Goal: Task Accomplishment & Management: Manage account settings

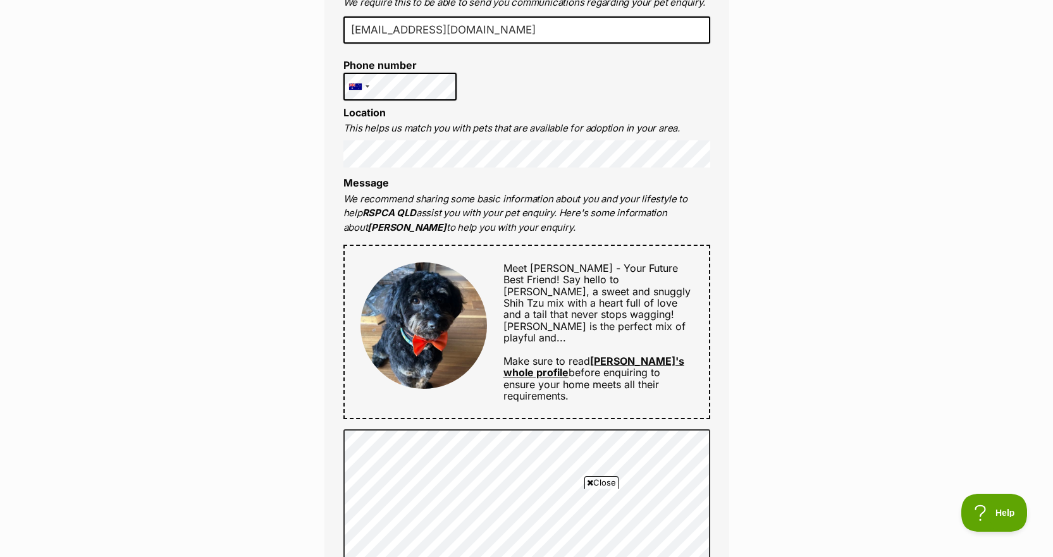
scroll to position [442, 0]
click at [428, 303] on img at bounding box center [423, 326] width 126 height 126
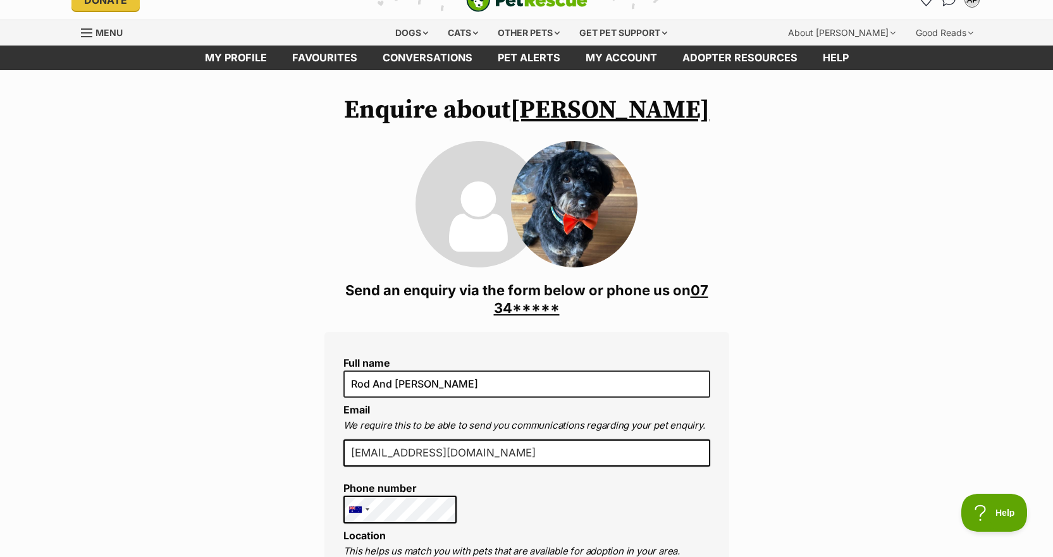
scroll to position [0, 0]
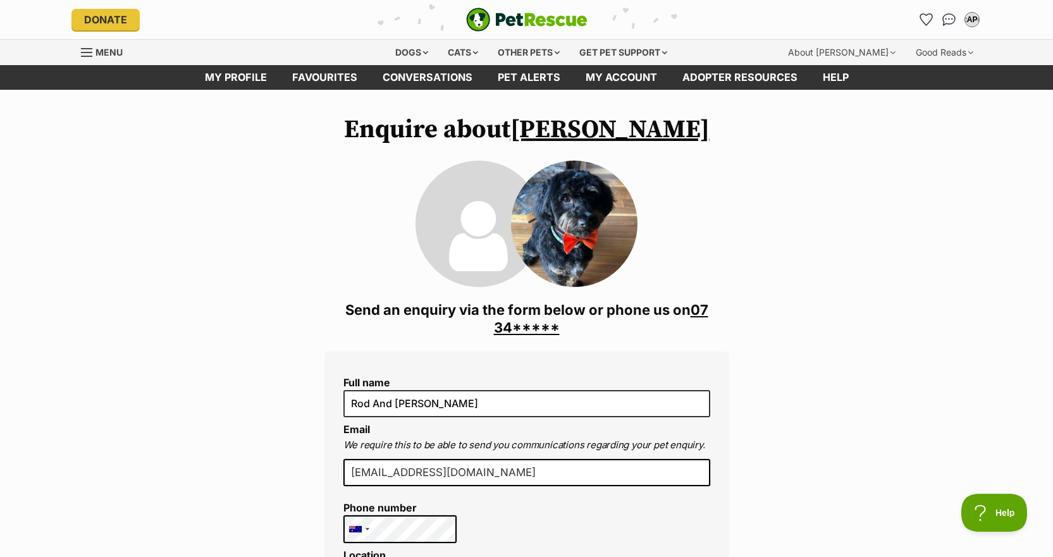
click at [582, 227] on img at bounding box center [574, 224] width 126 height 126
click at [236, 75] on link "My profile" at bounding box center [235, 77] width 87 height 25
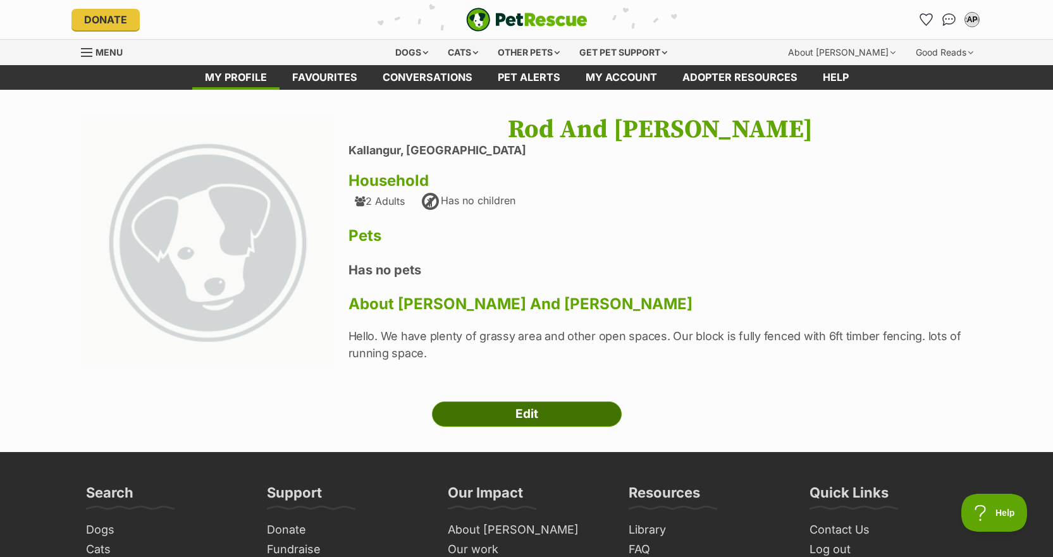
click at [527, 413] on link "Edit" at bounding box center [527, 413] width 190 height 25
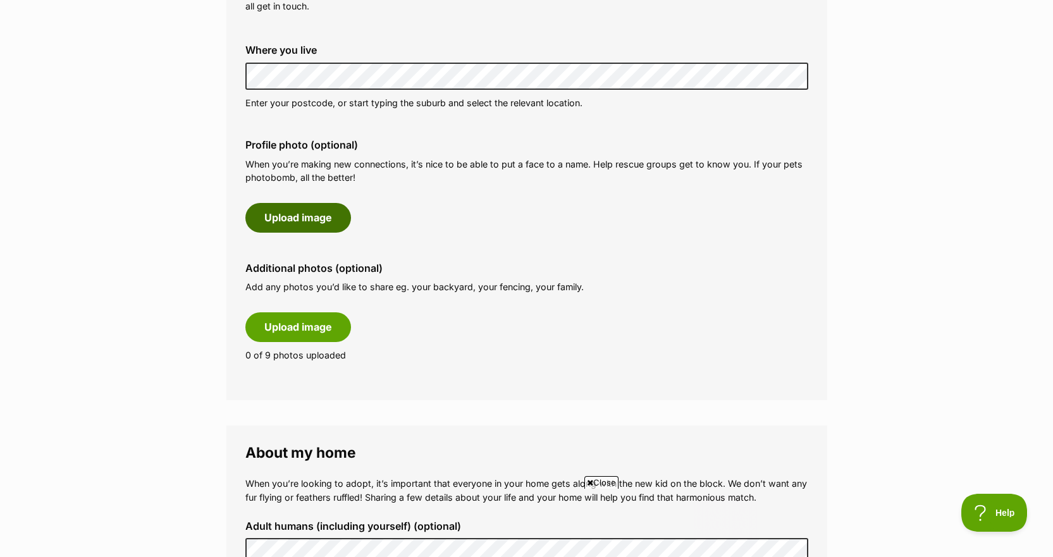
click at [303, 216] on button "Upload image" at bounding box center [298, 217] width 106 height 29
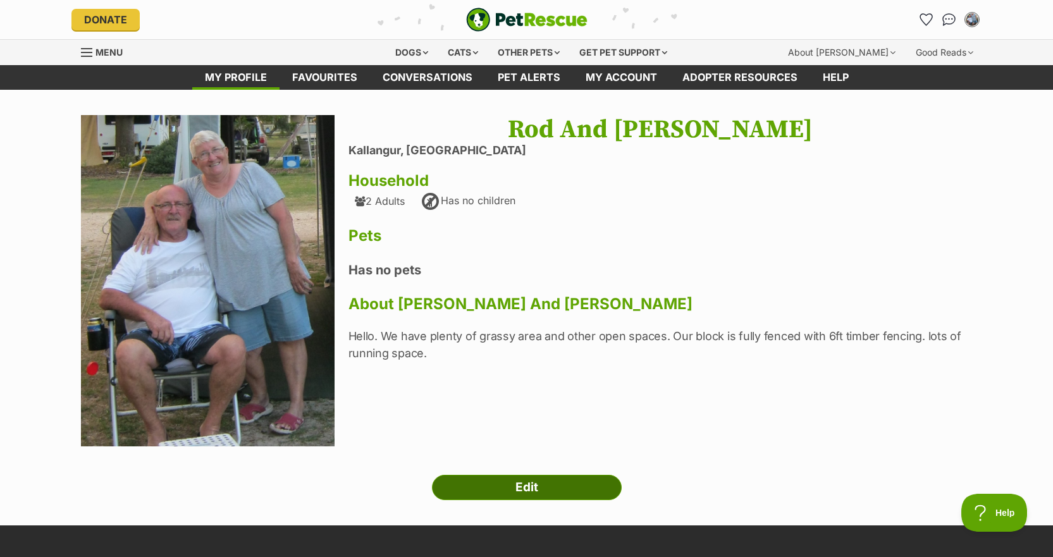
click at [530, 488] on link "Edit" at bounding box center [527, 487] width 190 height 25
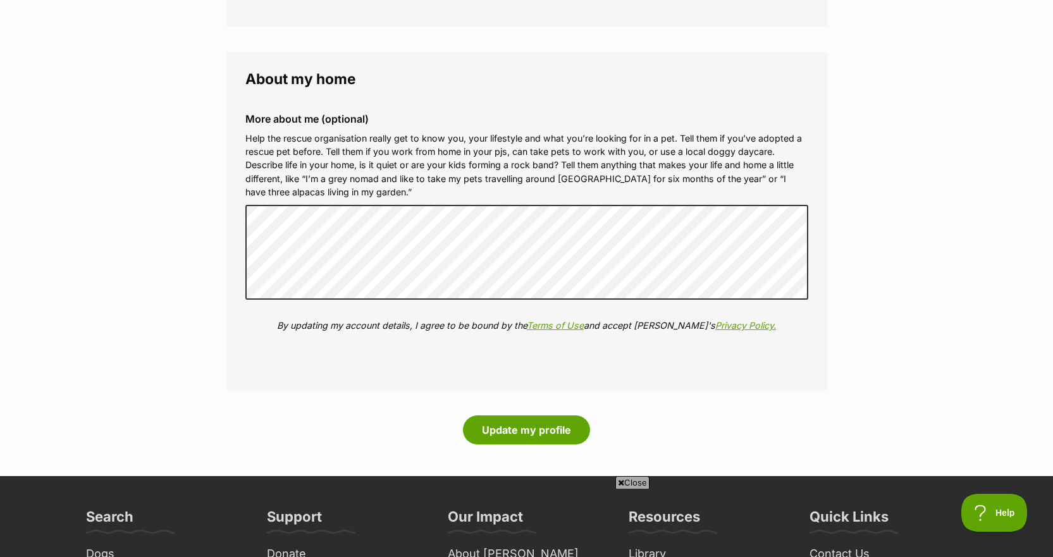
scroll to position [1453, 0]
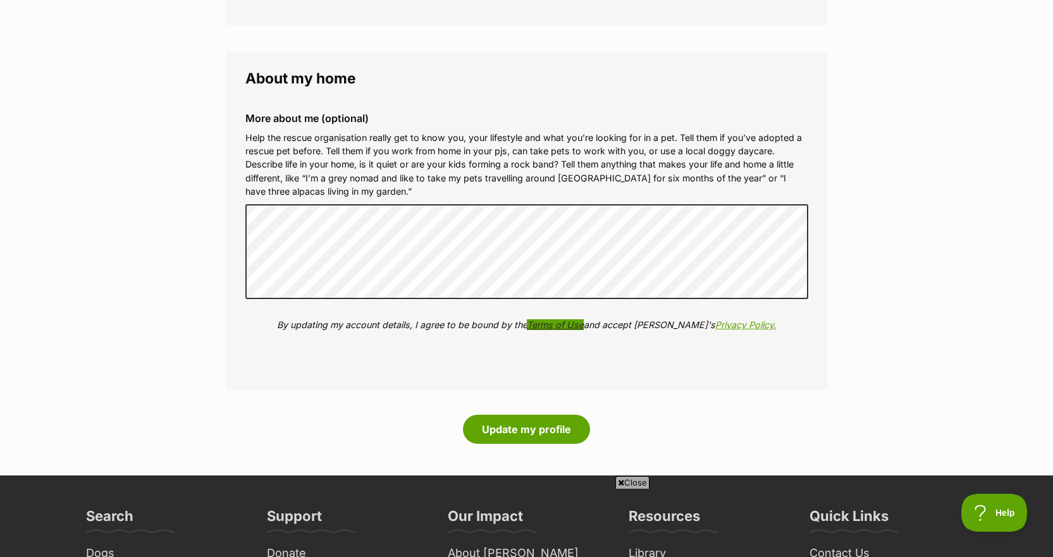
click at [568, 319] on link "Terms of Use" at bounding box center [555, 324] width 57 height 11
click at [522, 415] on button "Update my profile" at bounding box center [526, 429] width 127 height 29
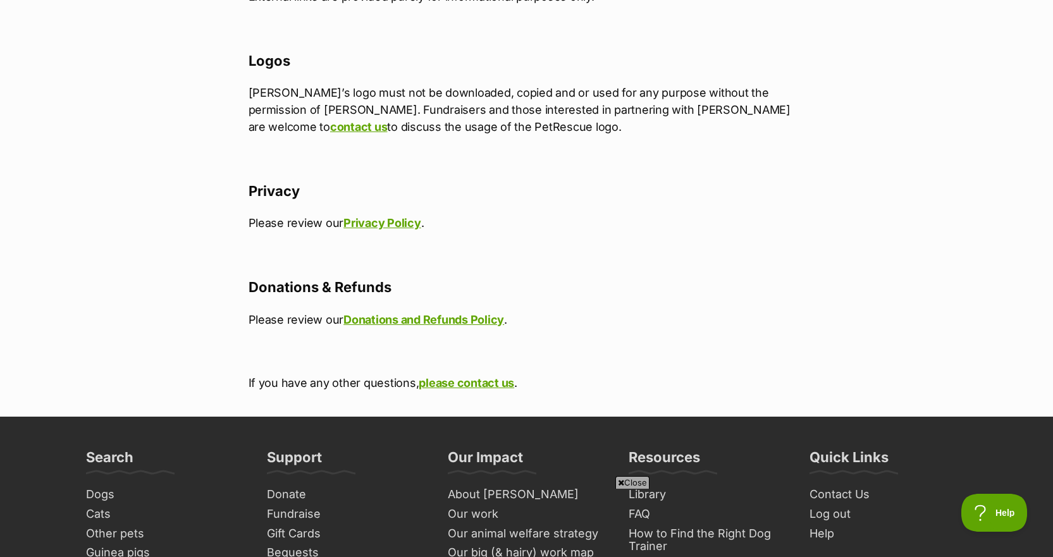
scroll to position [1327, 0]
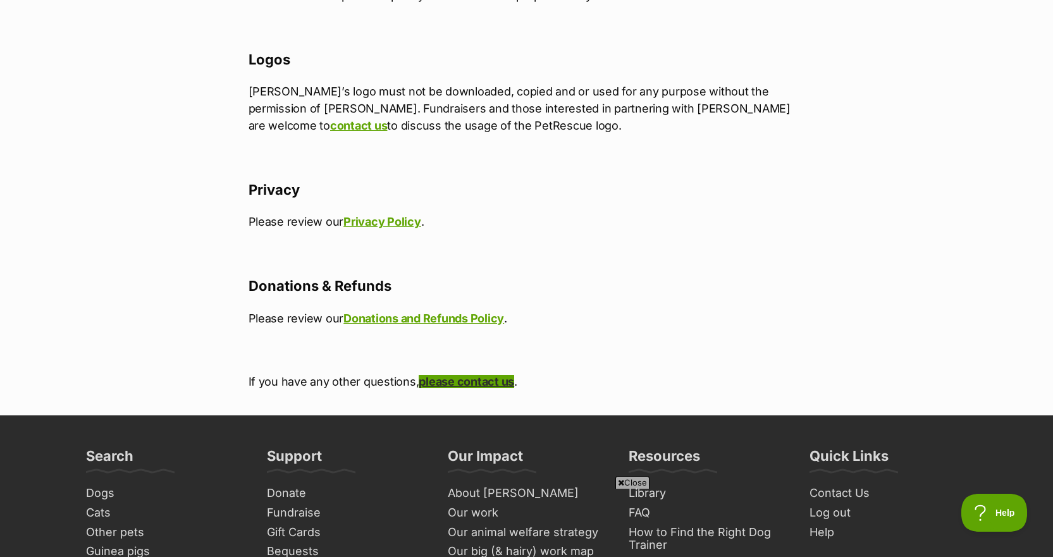
click at [450, 375] on link "please contact us" at bounding box center [466, 381] width 95 height 13
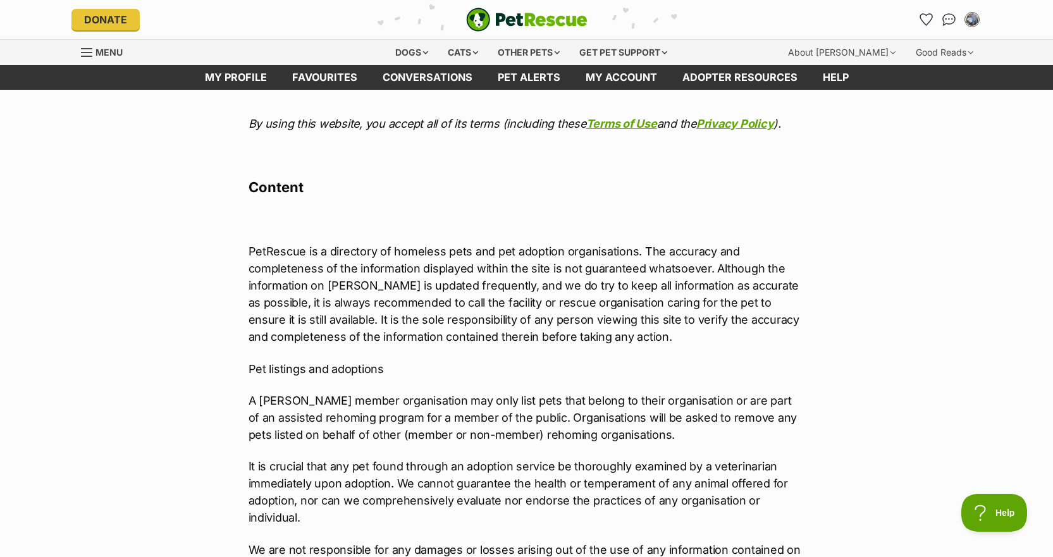
scroll to position [0, 0]
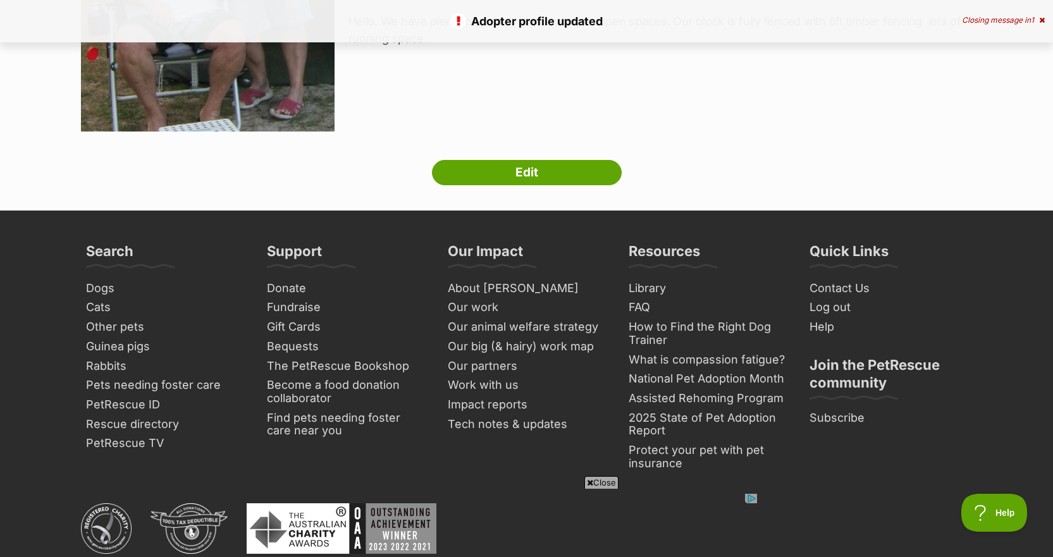
scroll to position [315, 0]
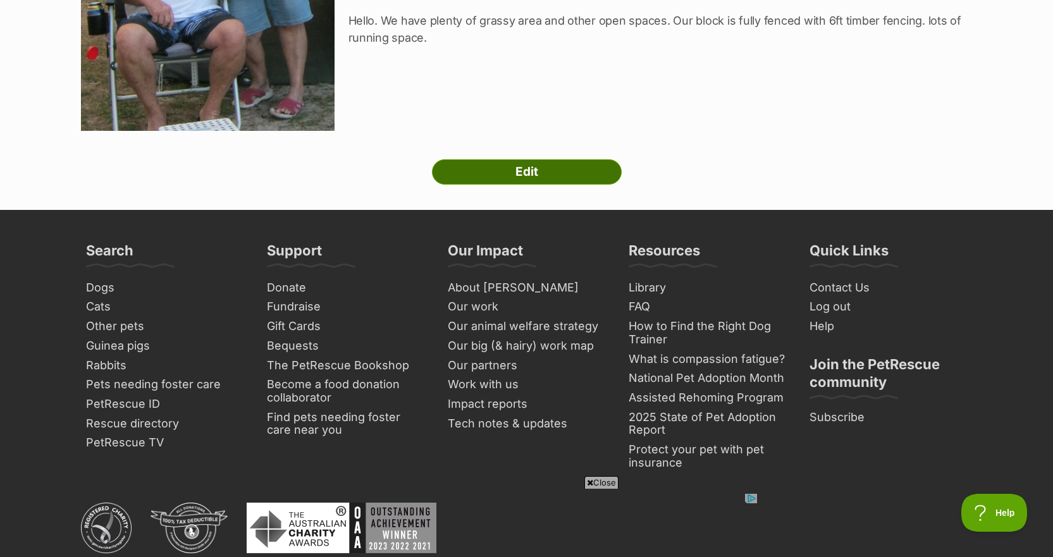
click at [543, 177] on link "Edit" at bounding box center [527, 171] width 190 height 25
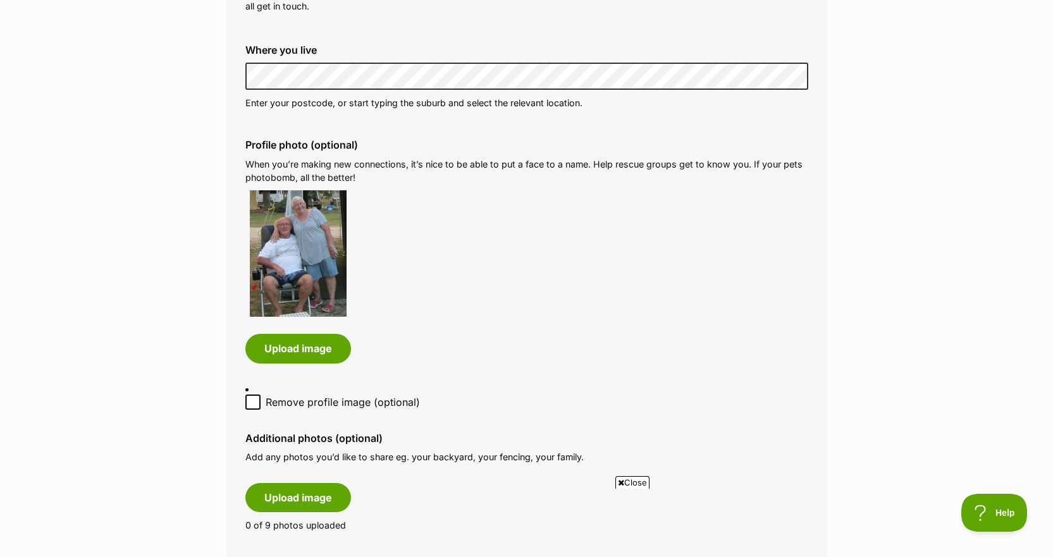
scroll to position [506, 0]
click at [252, 398] on icon at bounding box center [252, 402] width 9 height 9
click at [252, 395] on input "Remove profile image (optional)" at bounding box center [252, 402] width 15 height 15
checkbox input "true"
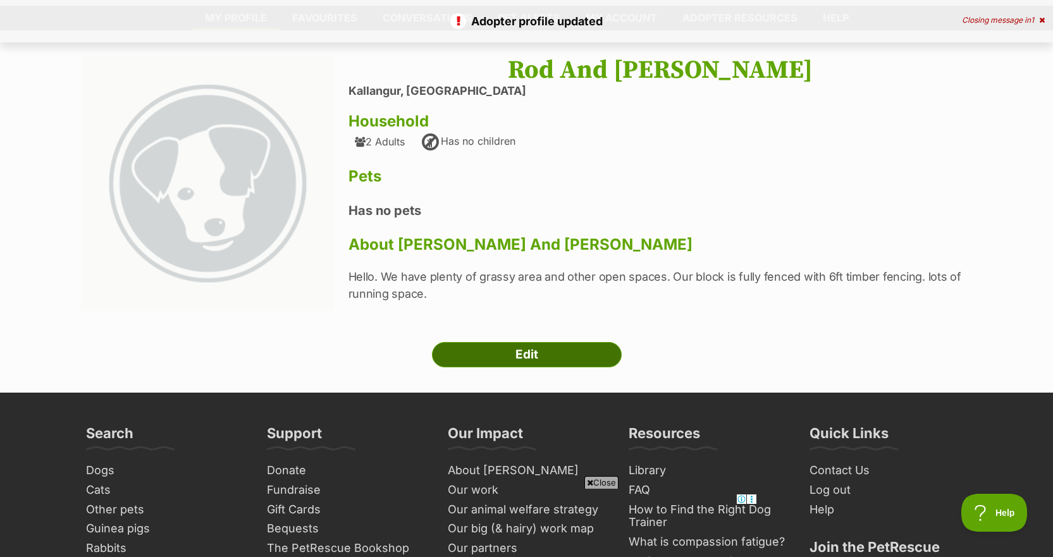
scroll to position [58, 0]
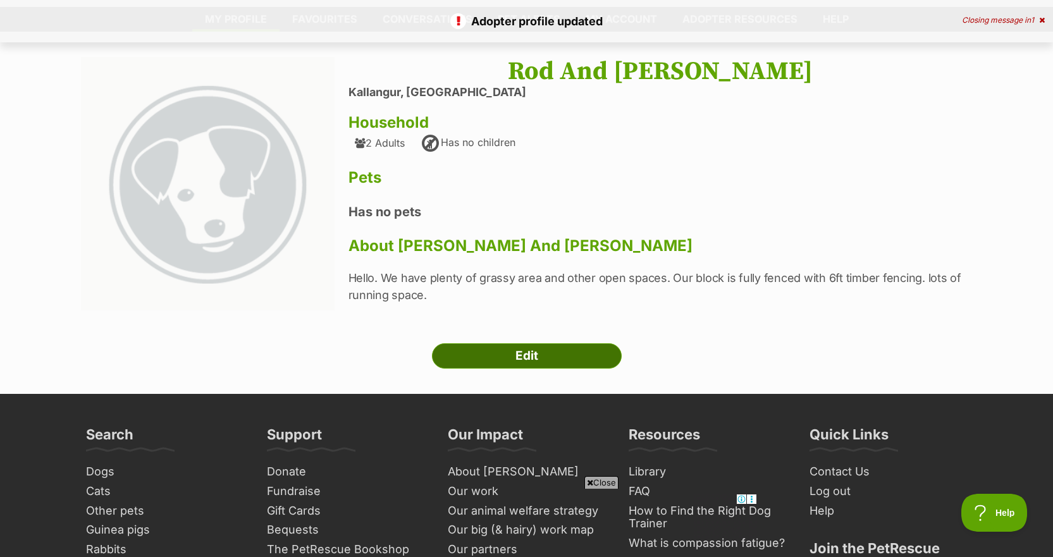
click at [513, 350] on link "Edit" at bounding box center [527, 355] width 190 height 25
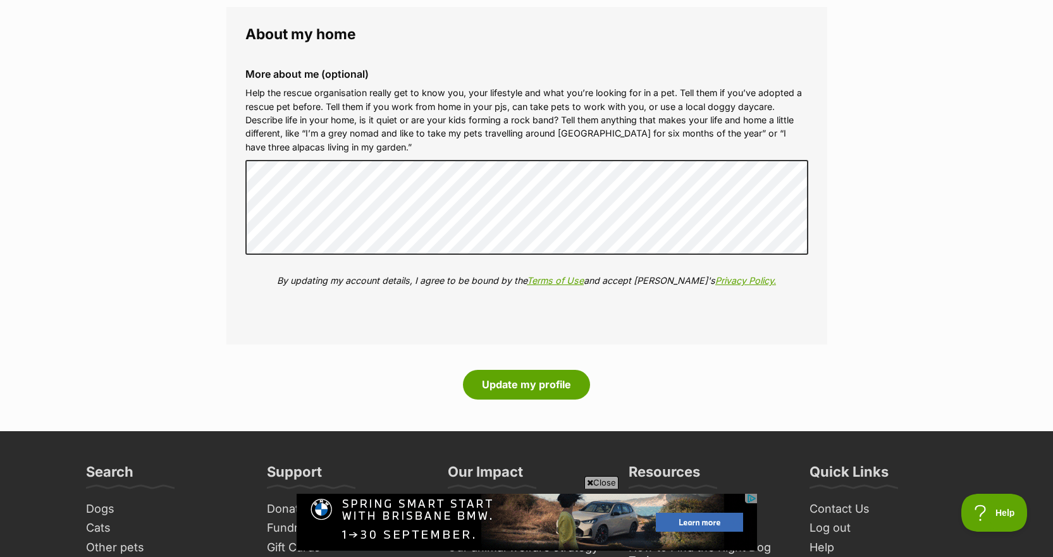
scroll to position [1327, 0]
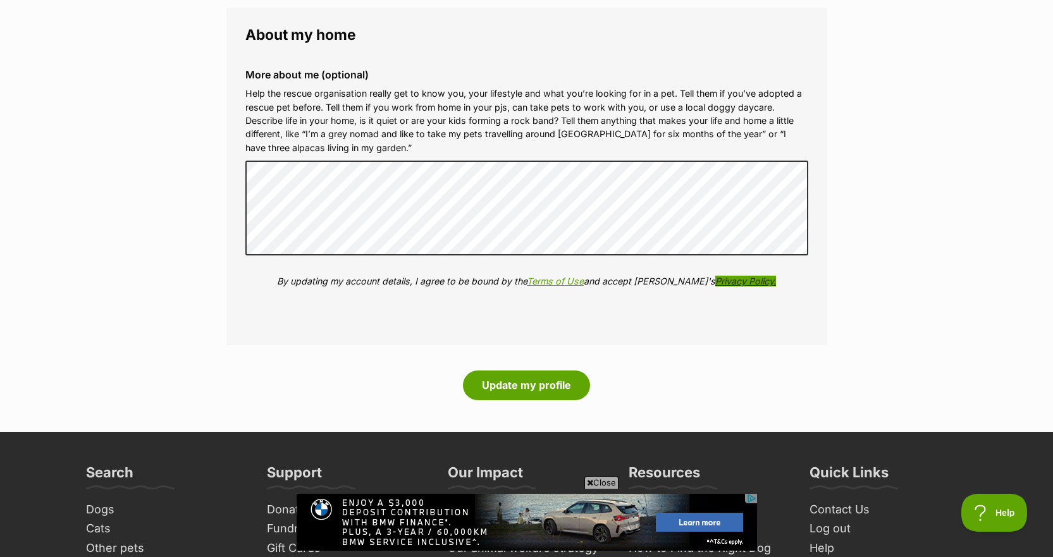
click at [723, 282] on link "Privacy Policy." at bounding box center [745, 281] width 61 height 11
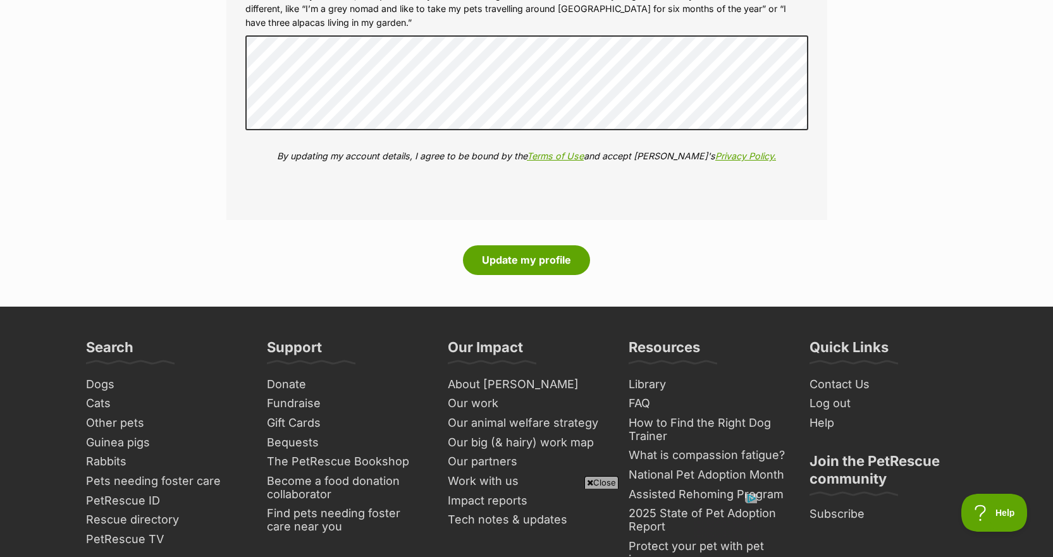
scroll to position [1453, 0]
click at [520, 258] on button "Update my profile" at bounding box center [526, 259] width 127 height 29
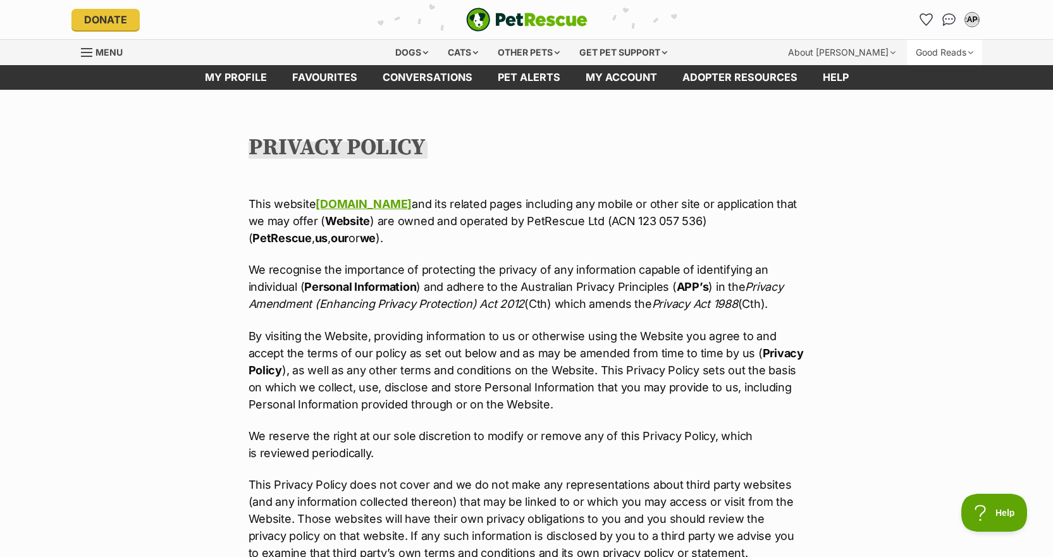
click at [938, 52] on div "Good Reads" at bounding box center [944, 52] width 75 height 25
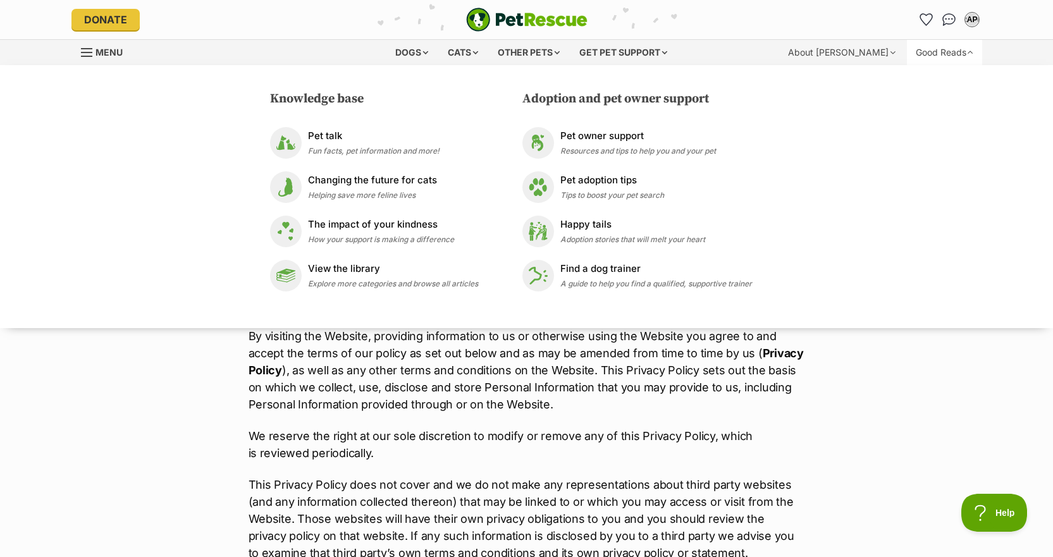
click at [900, 94] on div "Knowledge base Pet talk Fun facts, pet information and more! Changing the futur…" at bounding box center [526, 196] width 1053 height 263
click at [162, 97] on div "Knowledge base Pet talk Fun facts, pet information and more! Changing the futur…" at bounding box center [526, 196] width 1053 height 263
click at [627, 51] on div "Get pet support" at bounding box center [623, 52] width 106 height 25
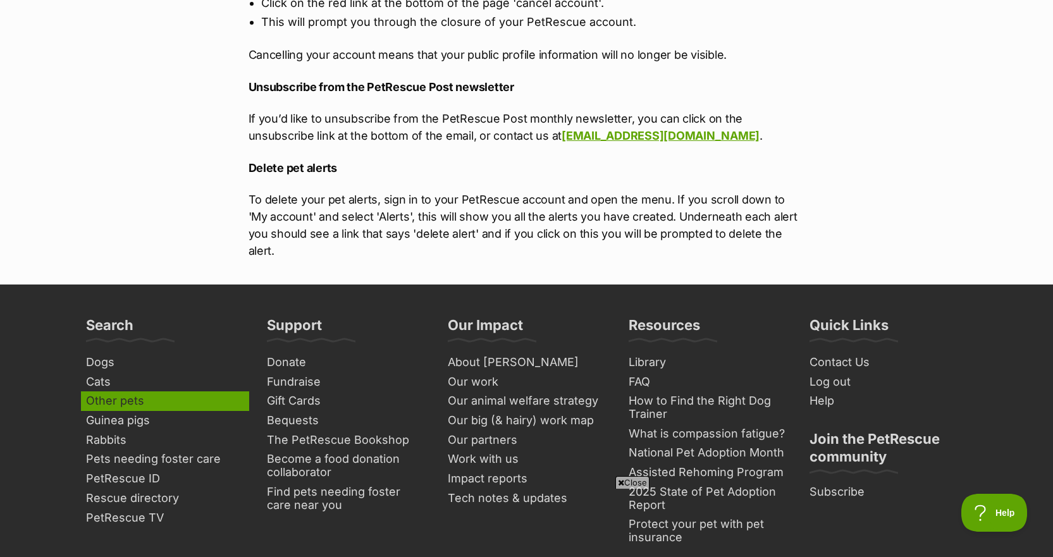
scroll to position [4235, 0]
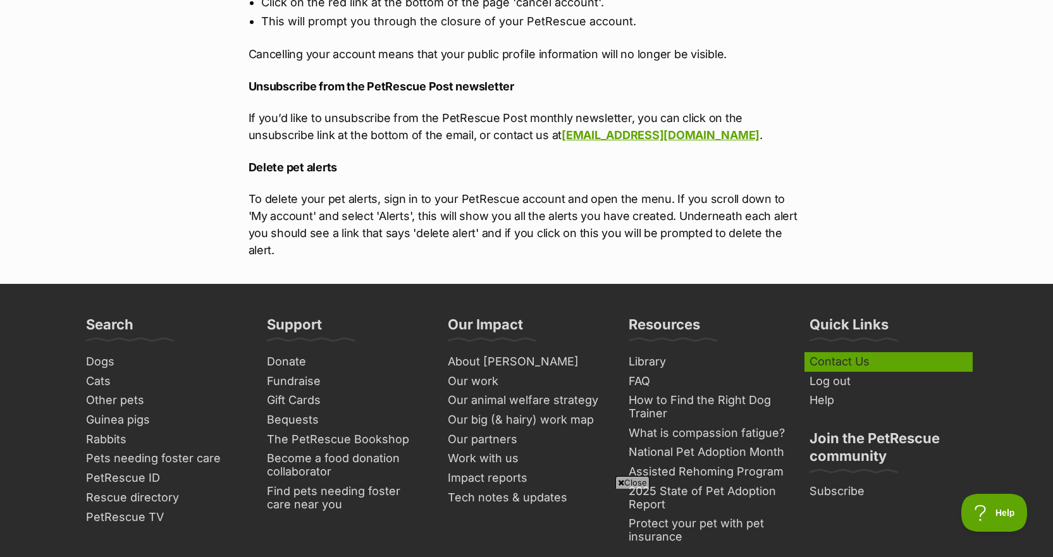
click at [839, 352] on link "Contact Us" at bounding box center [888, 362] width 168 height 20
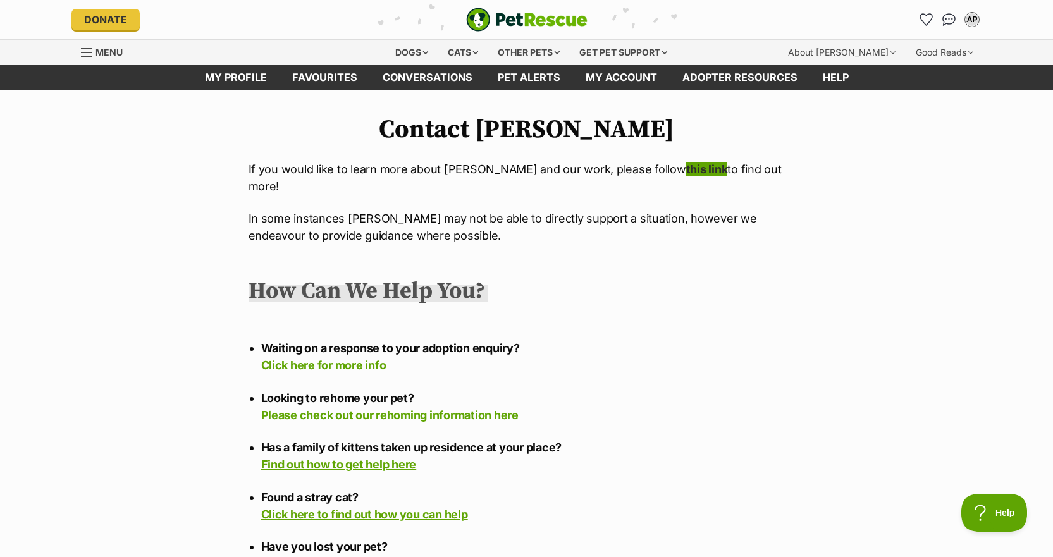
click at [686, 169] on link "this link" at bounding box center [707, 168] width 42 height 13
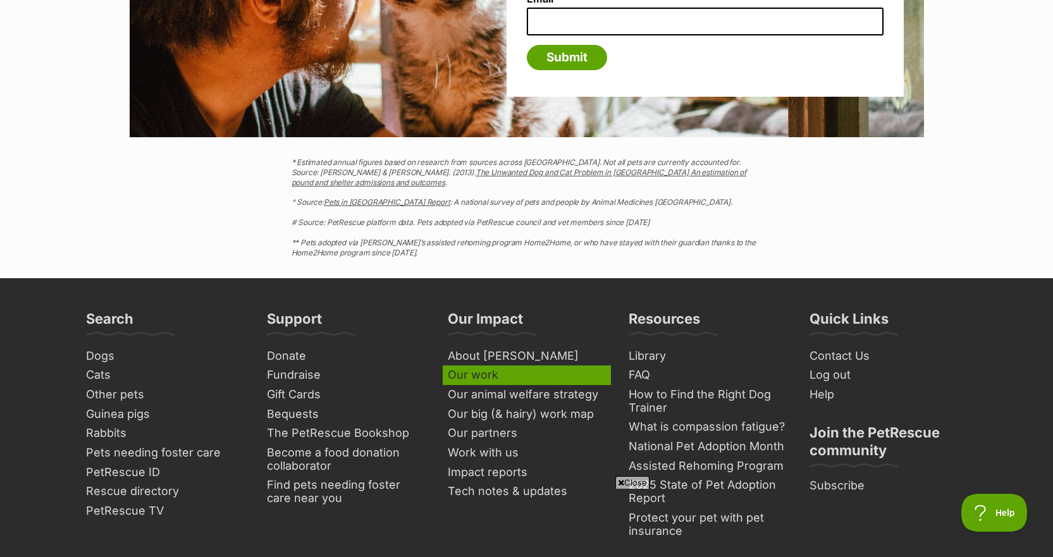
scroll to position [4671, 0]
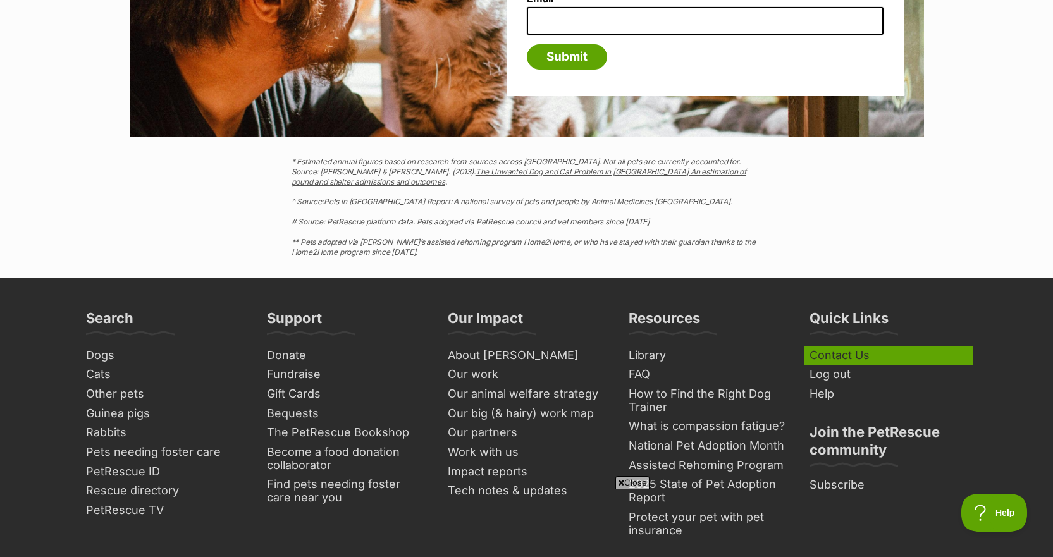
click at [864, 357] on link "Contact Us" at bounding box center [888, 356] width 168 height 20
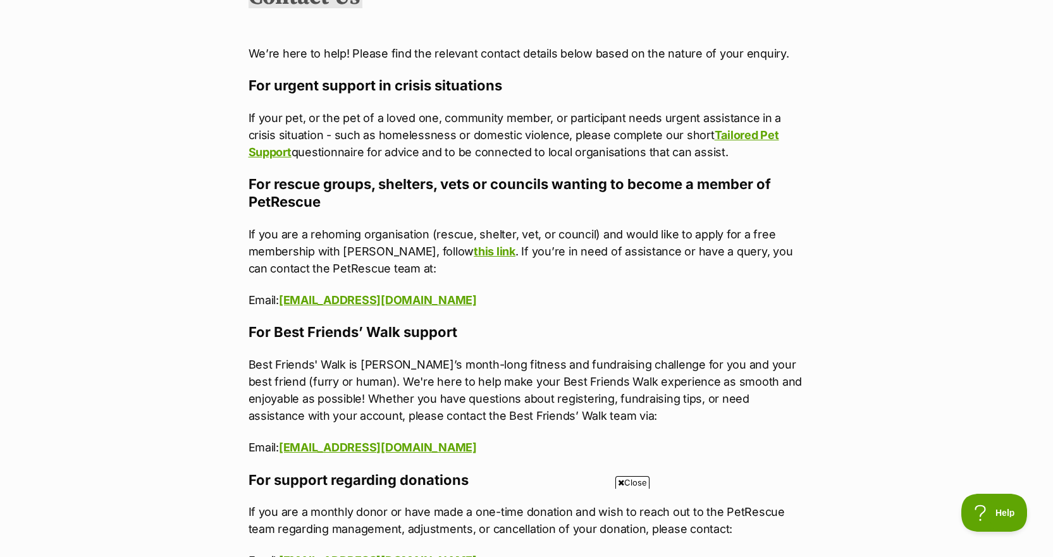
scroll to position [821, 0]
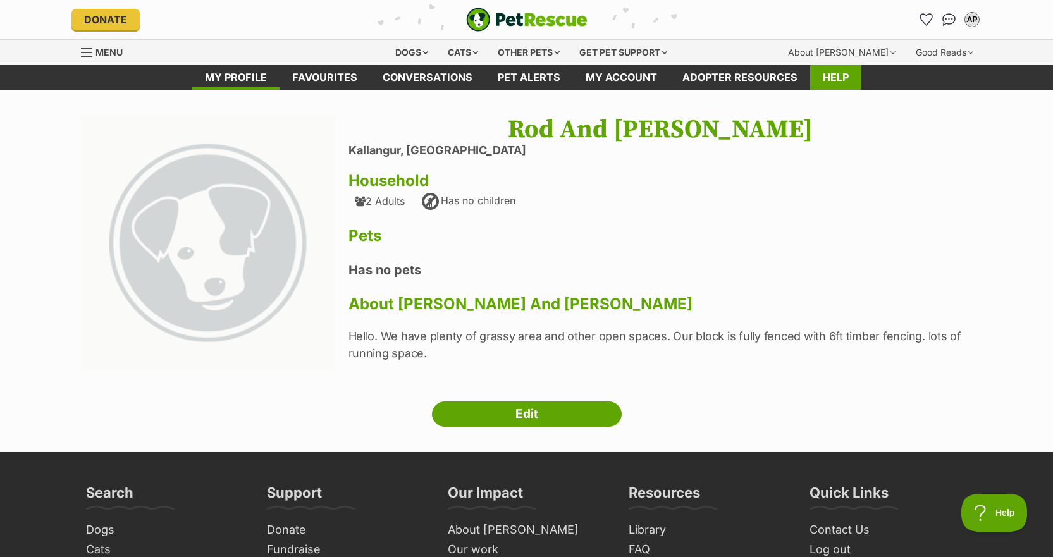
click at [833, 80] on link "Help" at bounding box center [835, 77] width 51 height 25
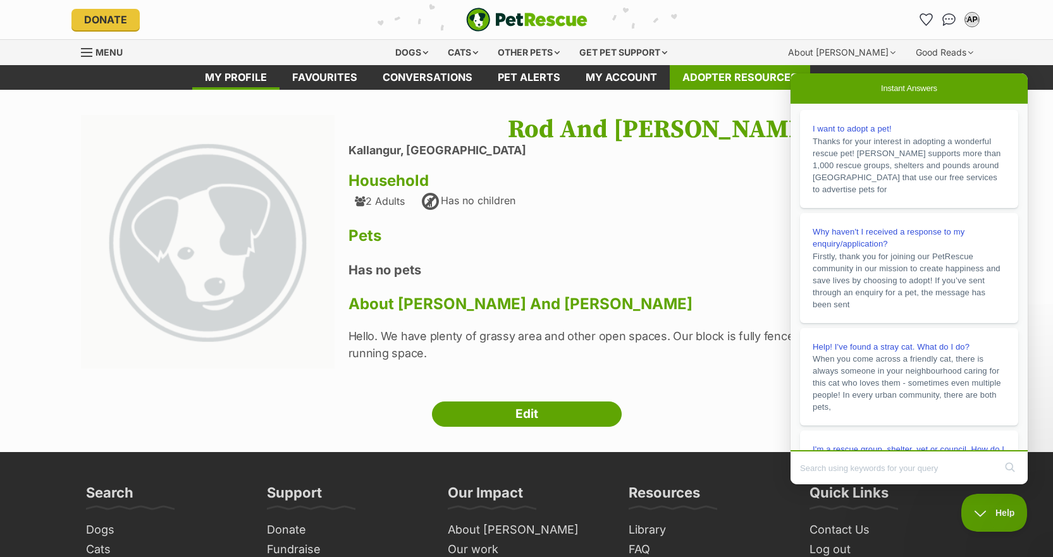
click at [720, 71] on link "Adopter resources" at bounding box center [740, 77] width 140 height 25
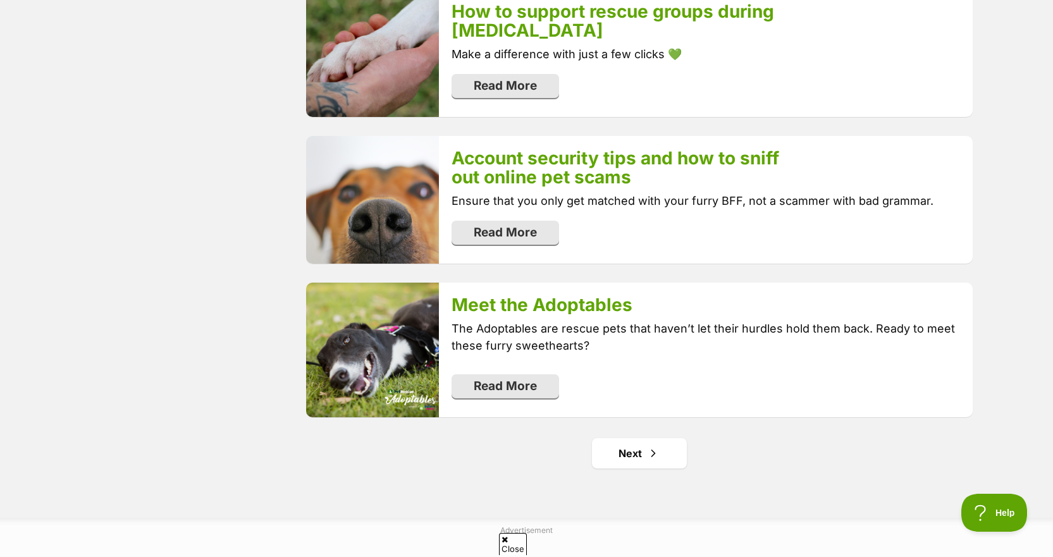
scroll to position [2276, 0]
click at [491, 309] on link "Meet the Adoptables" at bounding box center [541, 303] width 181 height 21
